Goal: Navigation & Orientation: Find specific page/section

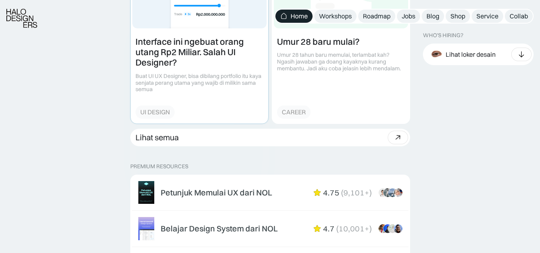
scroll to position [1171, 0]
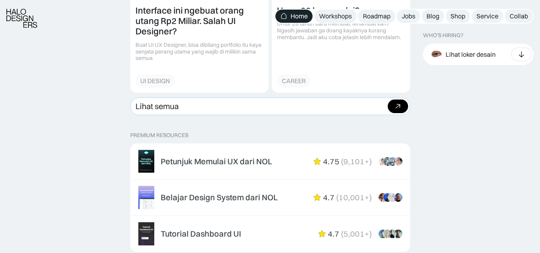
click at [396, 106] on icon at bounding box center [398, 106] width 12 height 12
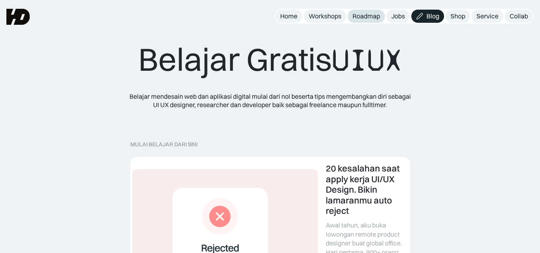
click at [368, 16] on div "Roadmap" at bounding box center [366, 16] width 28 height 8
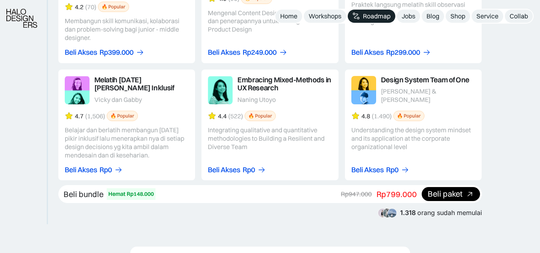
scroll to position [1578, 0]
